Goal: Transaction & Acquisition: Purchase product/service

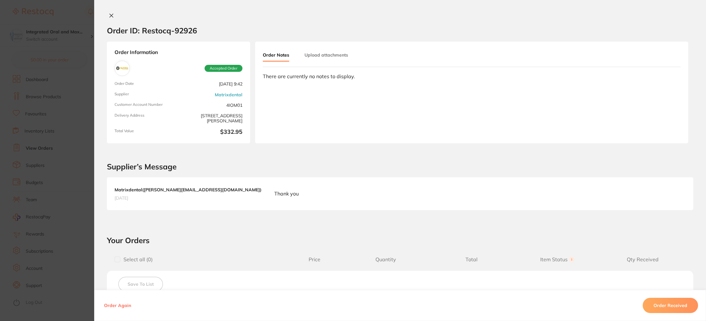
click at [110, 16] on icon at bounding box center [111, 15] width 3 height 3
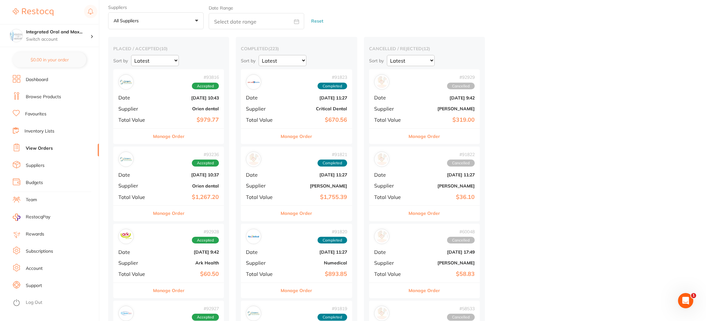
scroll to position [20, 0]
click at [44, 111] on link "Favourites" at bounding box center [35, 114] width 21 height 6
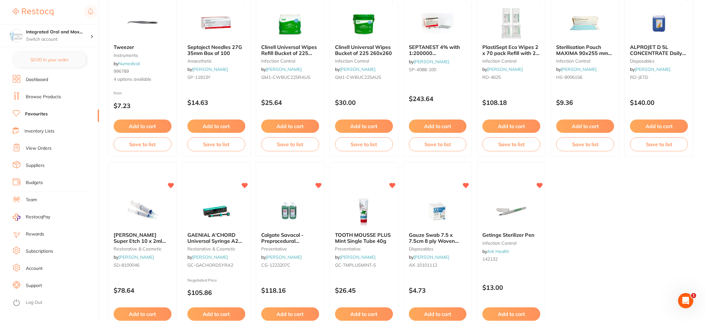
scroll to position [1097, 0]
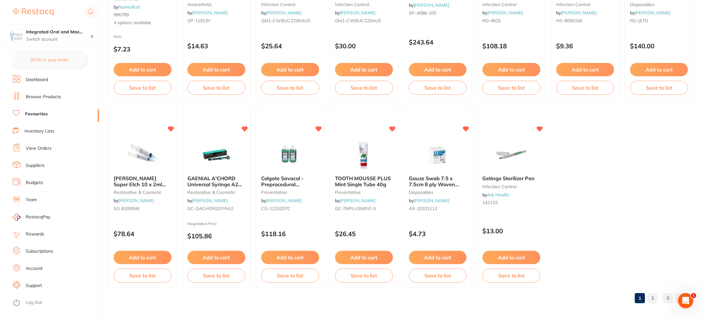
click at [649, 296] on link "2" at bounding box center [652, 298] width 10 height 13
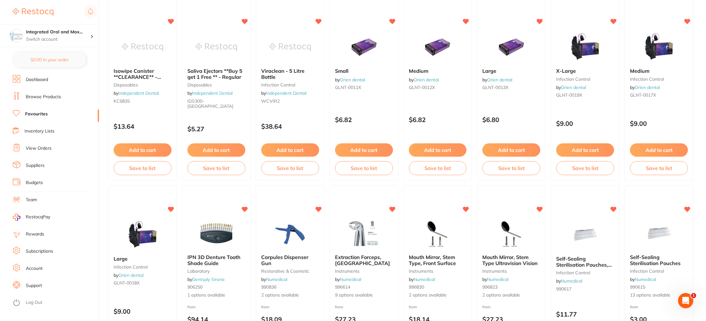
scroll to position [73, 0]
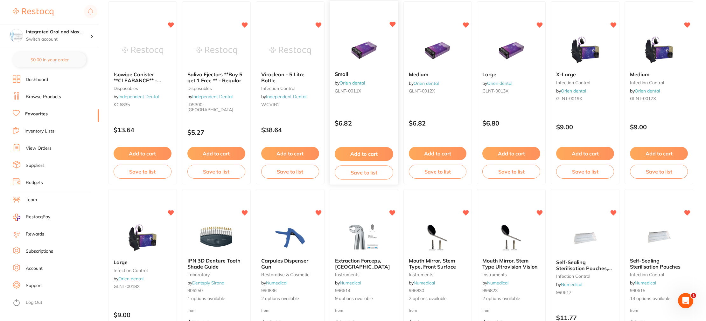
click at [370, 149] on button "Add to cart" at bounding box center [364, 154] width 59 height 14
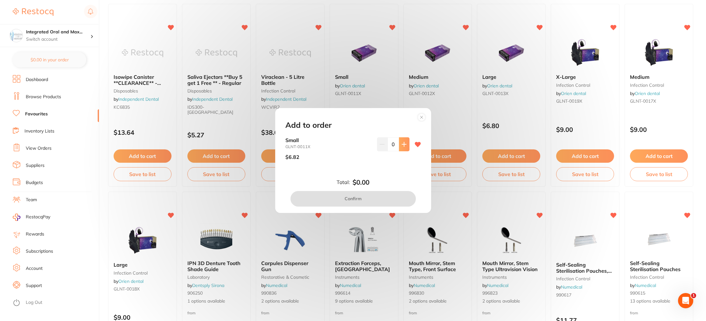
scroll to position [73, 0]
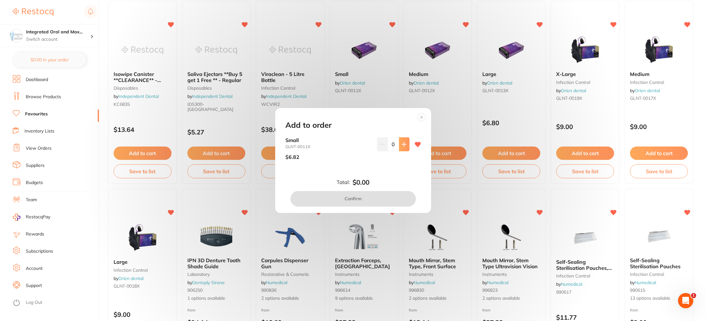
click at [407, 149] on button at bounding box center [404, 144] width 10 height 14
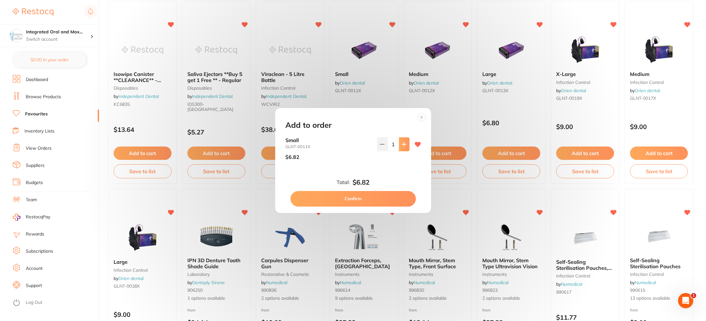
click at [407, 149] on button at bounding box center [404, 144] width 10 height 14
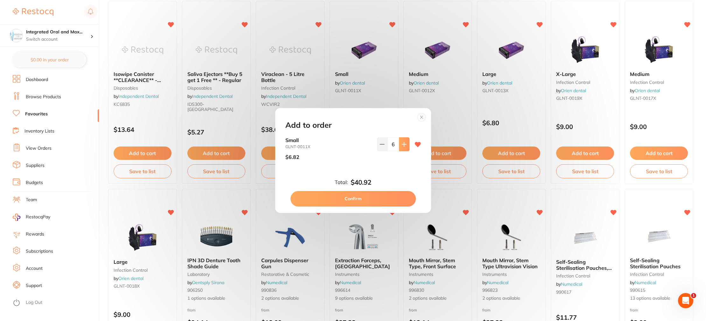
click at [407, 149] on button at bounding box center [404, 144] width 10 height 14
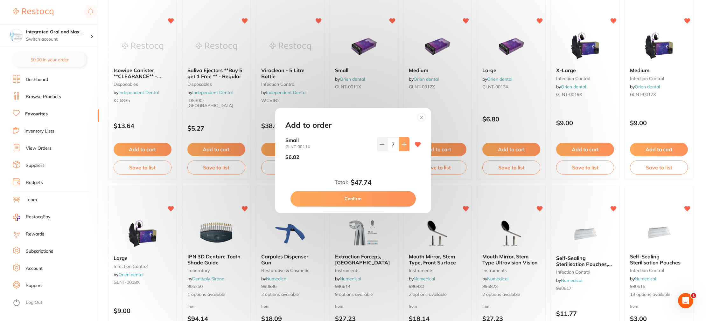
click at [407, 149] on button at bounding box center [404, 144] width 10 height 14
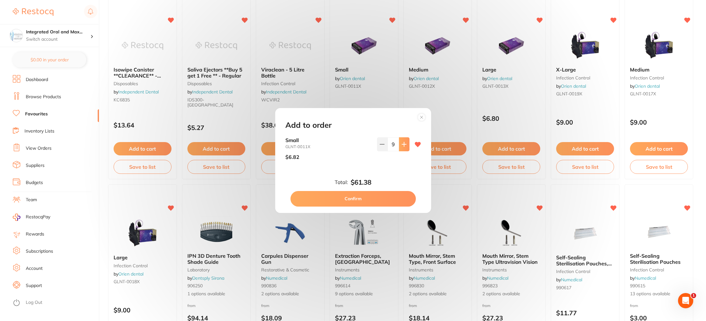
click at [407, 149] on button at bounding box center [404, 144] width 10 height 14
type input "10"
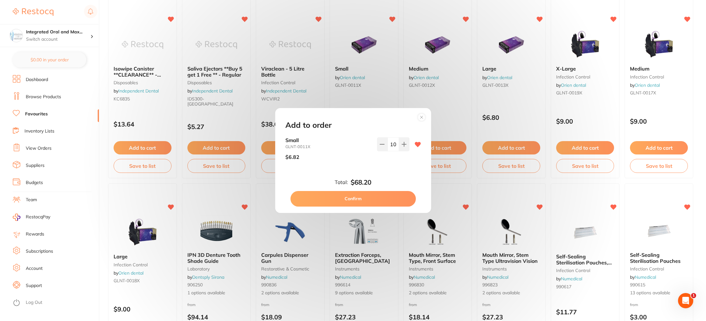
click at [372, 202] on button "Confirm" at bounding box center [352, 198] width 125 height 15
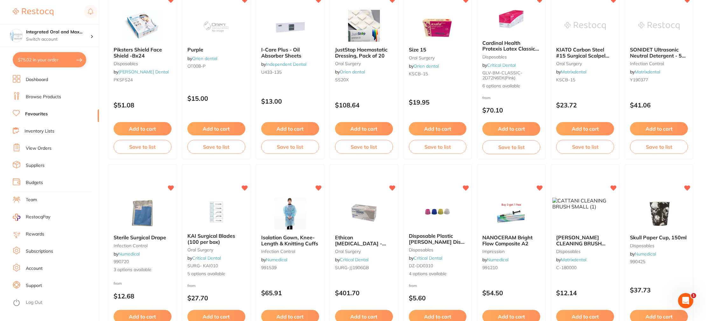
scroll to position [663, 0]
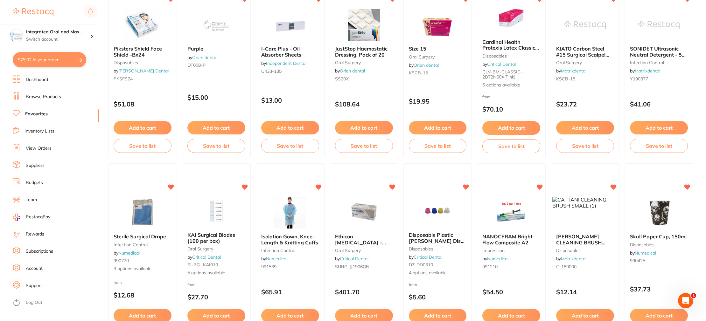
click at [74, 61] on button "$75.02 in your order" at bounding box center [49, 59] width 73 height 15
checkbox input "true"
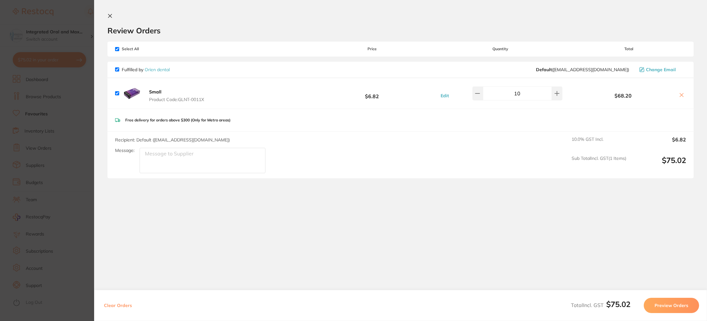
click at [669, 309] on button "Preview Orders" at bounding box center [671, 305] width 55 height 15
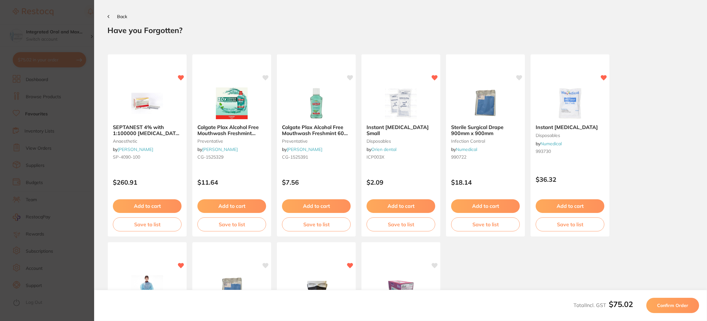
click at [669, 309] on button "Confirm Order" at bounding box center [673, 305] width 53 height 15
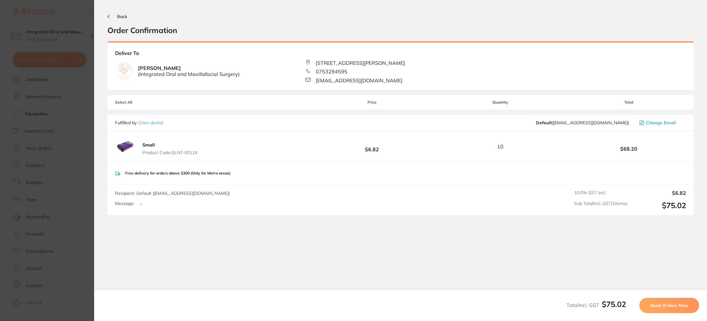
click at [669, 309] on button "Send Orders Now" at bounding box center [670, 305] width 60 height 15
